Goal: Task Accomplishment & Management: Manage account settings

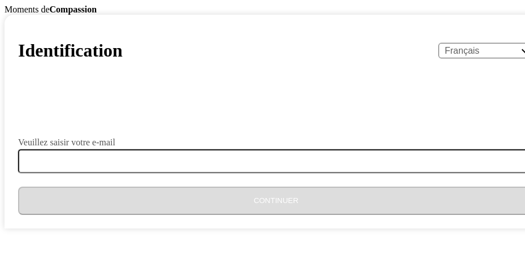
select select "fr"
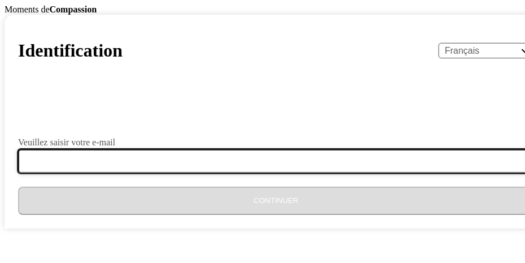
click at [250, 173] on input "Veuillez saisir votre e-mail" at bounding box center [283, 161] width 530 height 24
type input "[EMAIL_ADDRESS][DOMAIN_NAME]"
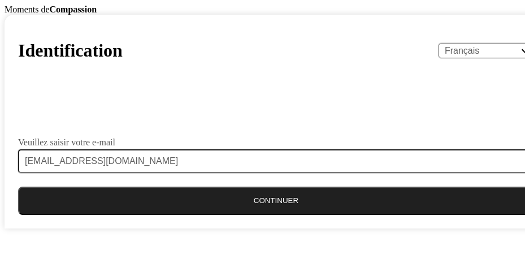
click at [223, 215] on button "Continuer" at bounding box center [276, 201] width 516 height 28
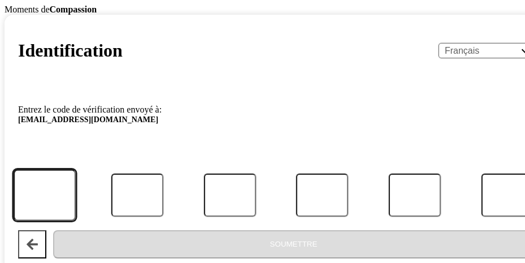
drag, startPoint x: 151, startPoint y: 184, endPoint x: 178, endPoint y: 181, distance: 26.7
type input "4"
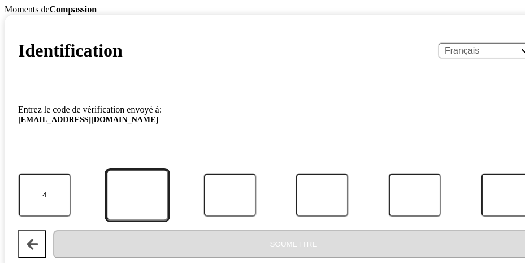
type input "2"
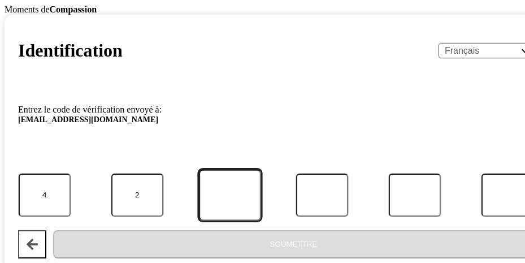
type input "0"
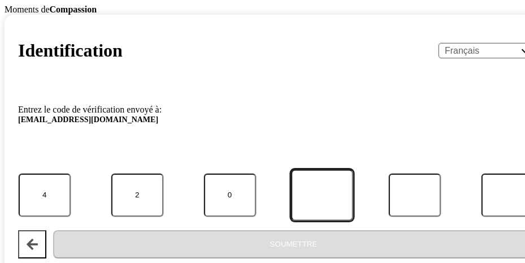
type input "7"
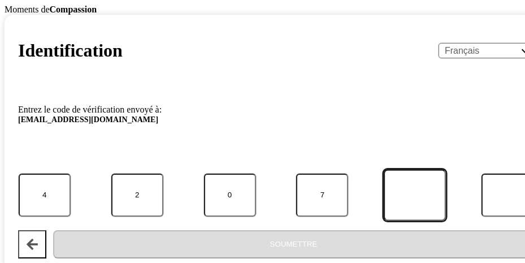
type input "3"
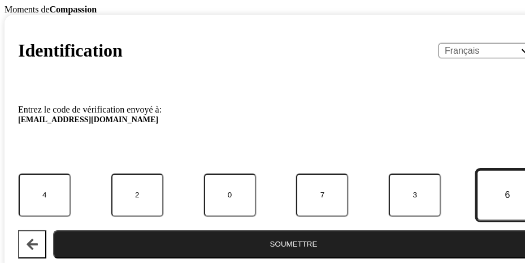
type input "6"
click at [239, 230] on button "Soumettre" at bounding box center [293, 244] width 481 height 28
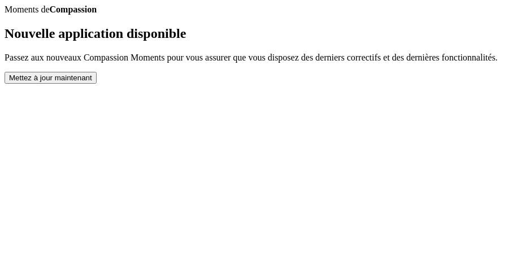
click at [97, 84] on button "Mettez à jour maintenant" at bounding box center [51, 78] width 92 height 12
